Goal: Task Accomplishment & Management: Manage account settings

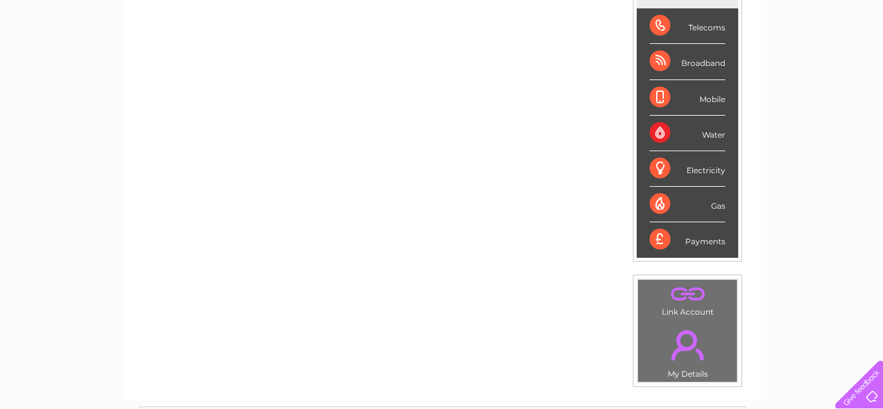
scroll to position [178, 0]
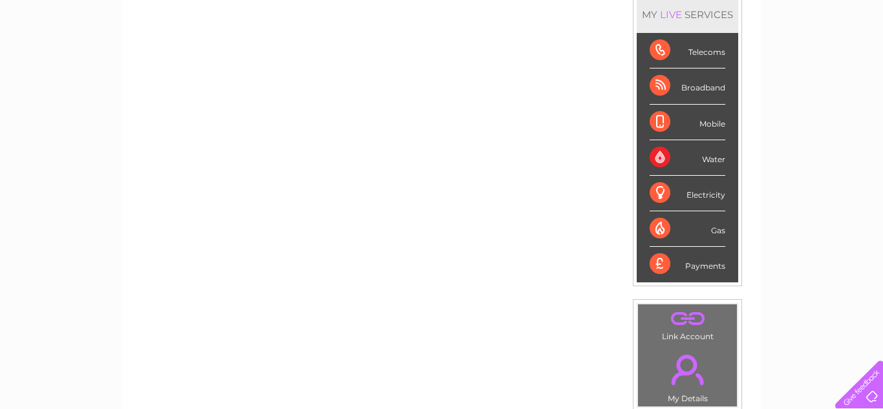
click at [656, 84] on div "Broadband" at bounding box center [687, 86] width 76 height 36
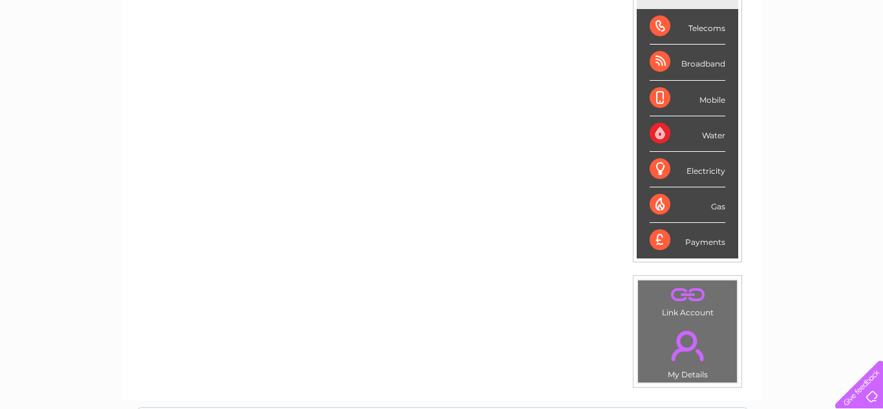
scroll to position [65, 0]
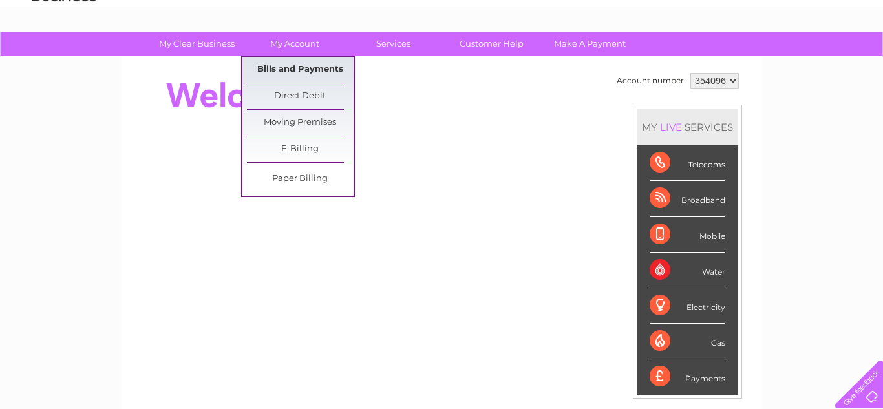
click at [308, 68] on link "Bills and Payments" at bounding box center [300, 70] width 107 height 26
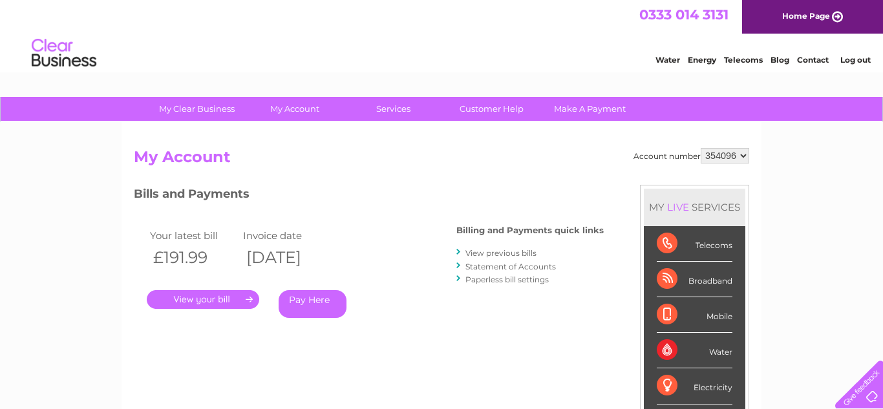
click at [216, 300] on link "." at bounding box center [203, 299] width 112 height 19
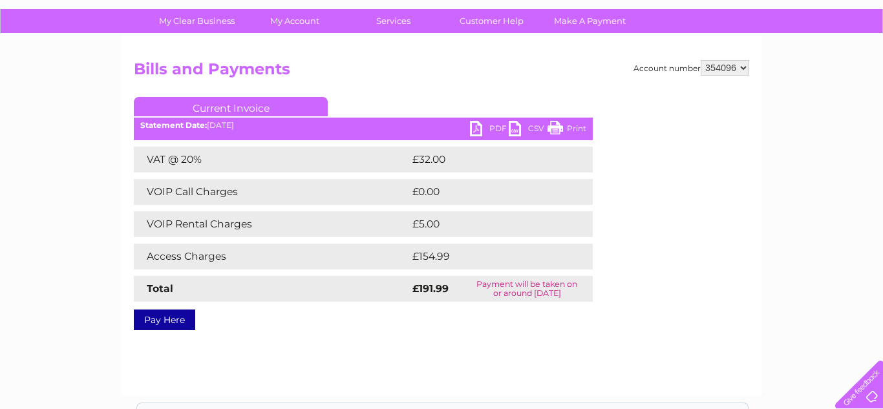
scroll to position [90, 0]
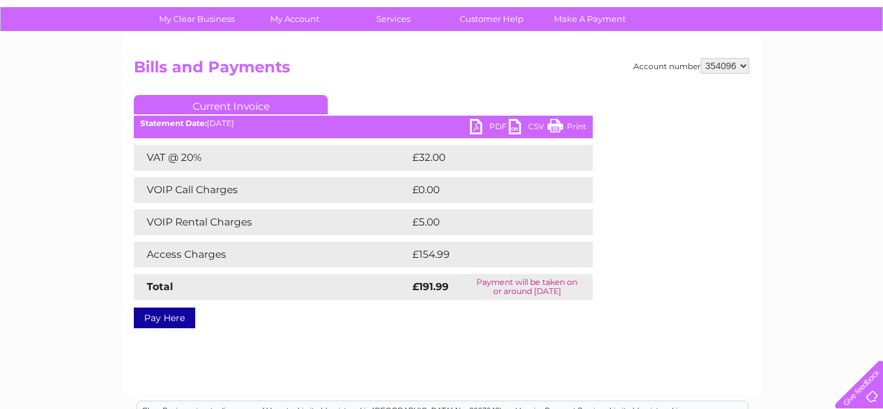
click at [197, 256] on td "Access Charges" at bounding box center [271, 255] width 275 height 26
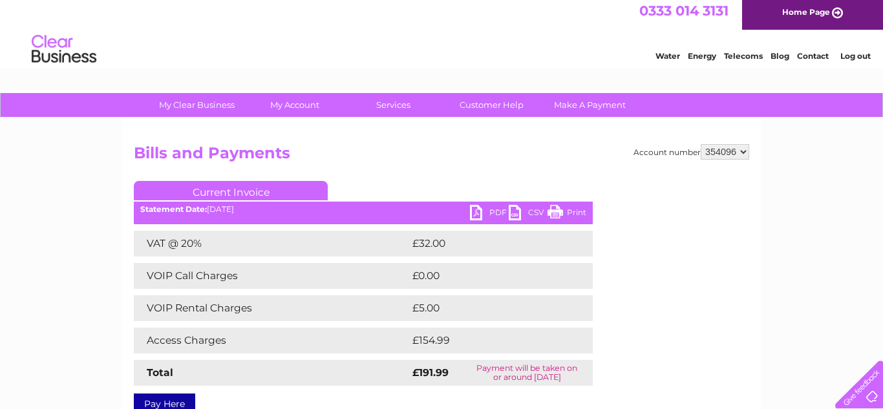
scroll to position [0, 0]
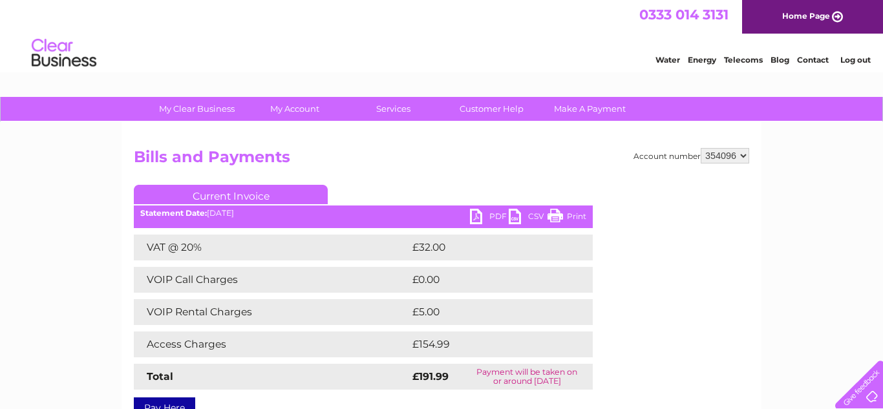
click at [394, 169] on h2 "Bills and Payments" at bounding box center [441, 160] width 615 height 25
click at [490, 109] on link "Customer Help" at bounding box center [491, 109] width 107 height 24
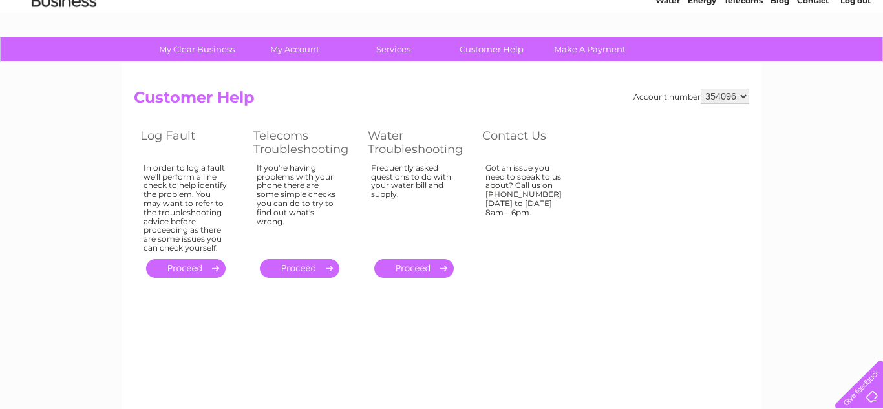
scroll to position [54, 0]
